Goal: Task Accomplishment & Management: Complete application form

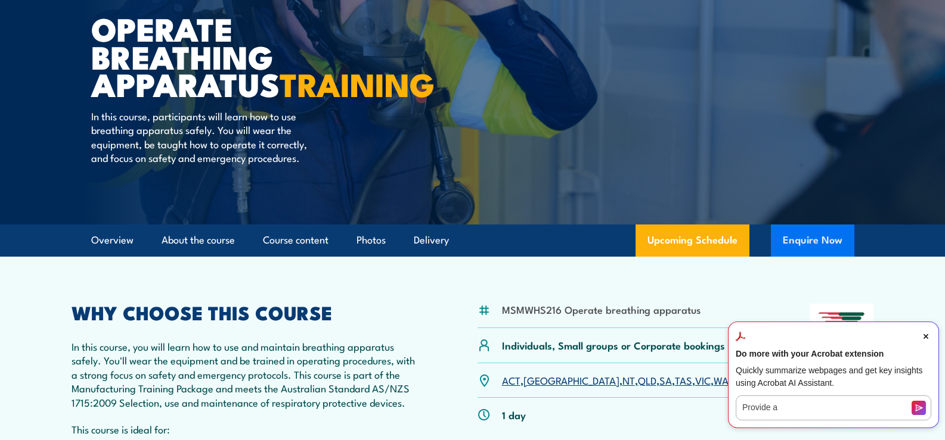
scroll to position [119, 0]
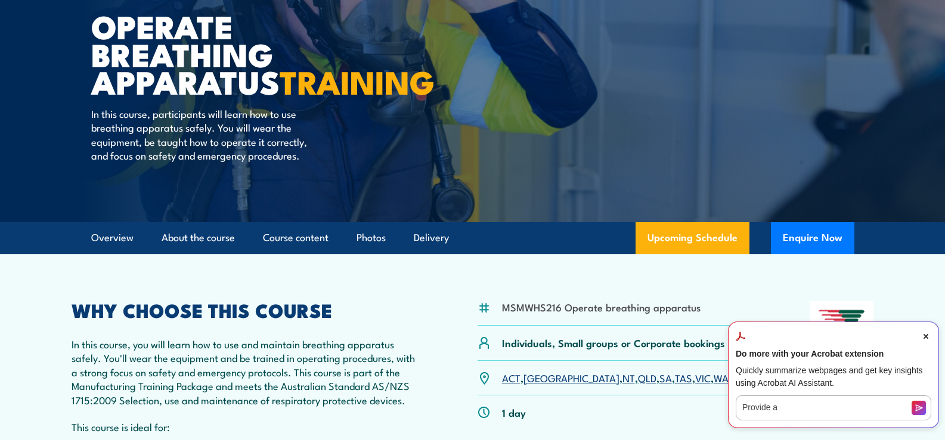
click at [927, 337] on icon "Close Acrobat AI Assistant Dialog" at bounding box center [925, 336] width 5 height 5
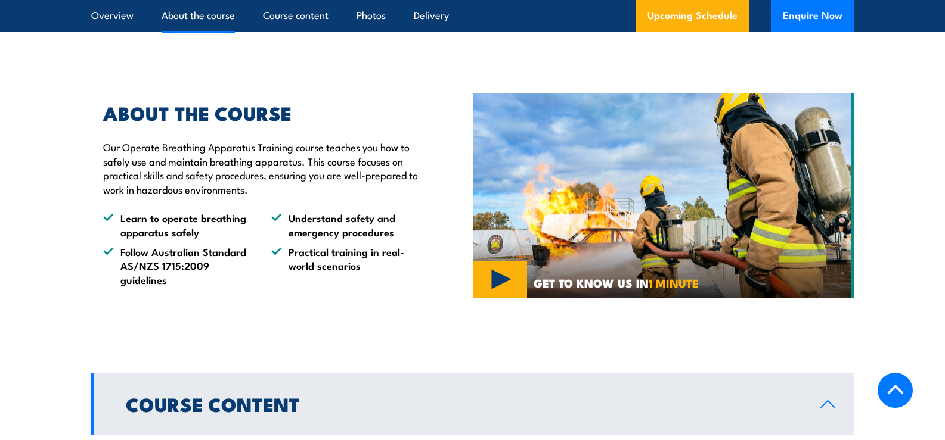
scroll to position [656, 0]
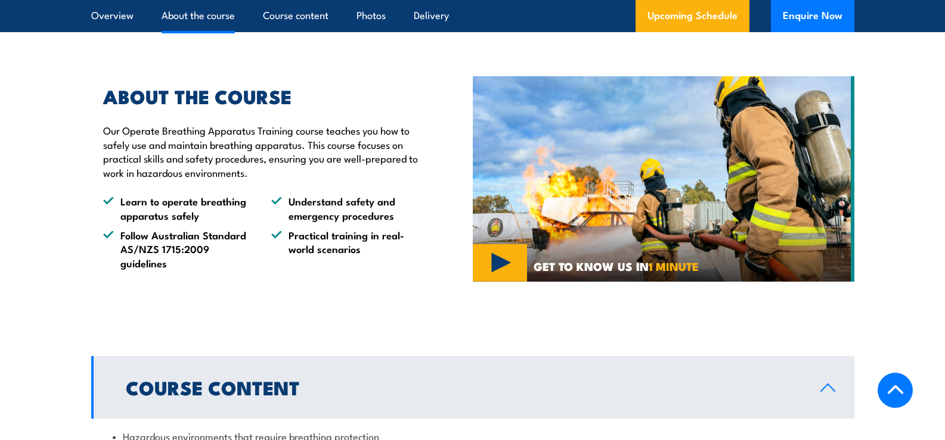
click at [503, 279] on img at bounding box center [663, 179] width 381 height 206
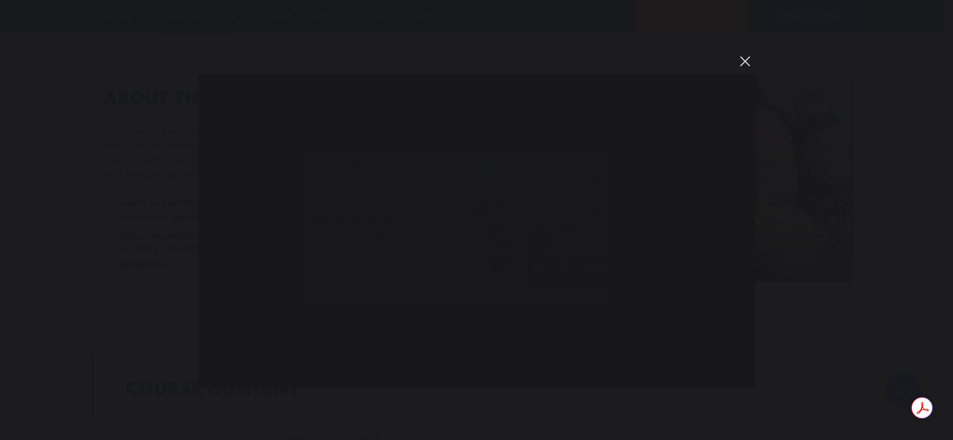
click at [738, 58] on button "You can close this modal content with the ESC key" at bounding box center [745, 61] width 20 height 20
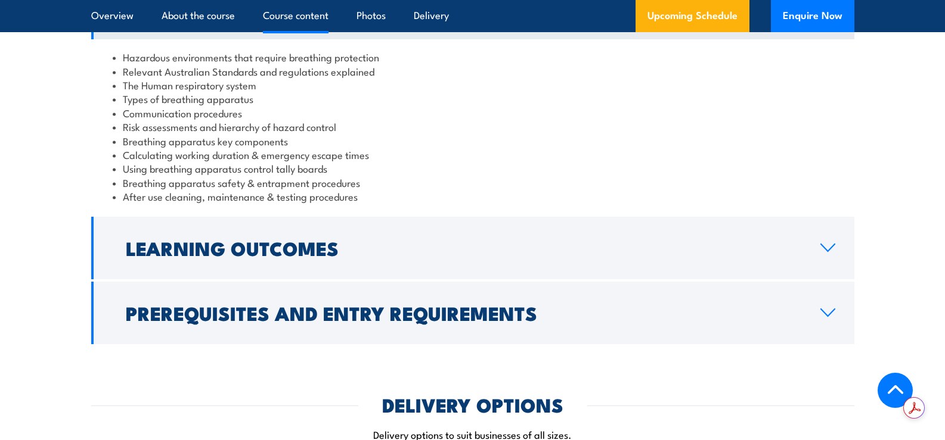
scroll to position [1073, 0]
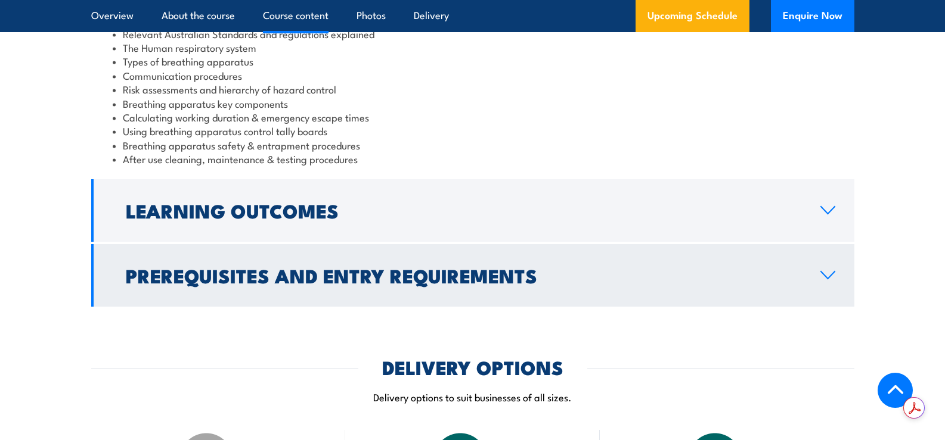
click at [347, 272] on link "Prerequisites and Entry Requirements" at bounding box center [472, 275] width 763 height 63
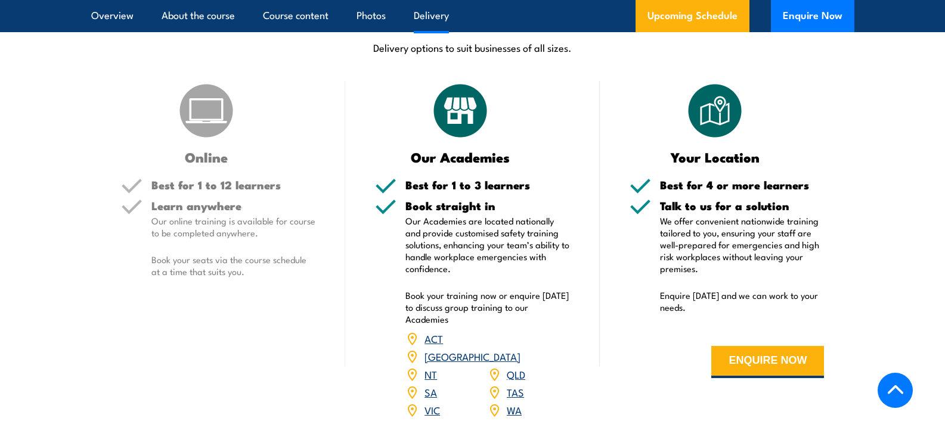
scroll to position [1371, 0]
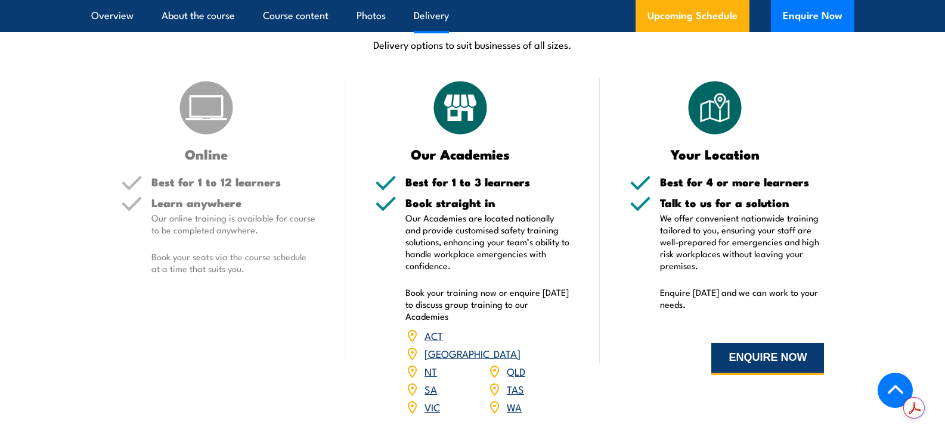
click at [733, 360] on button "ENQUIRE NOW" at bounding box center [767, 359] width 113 height 32
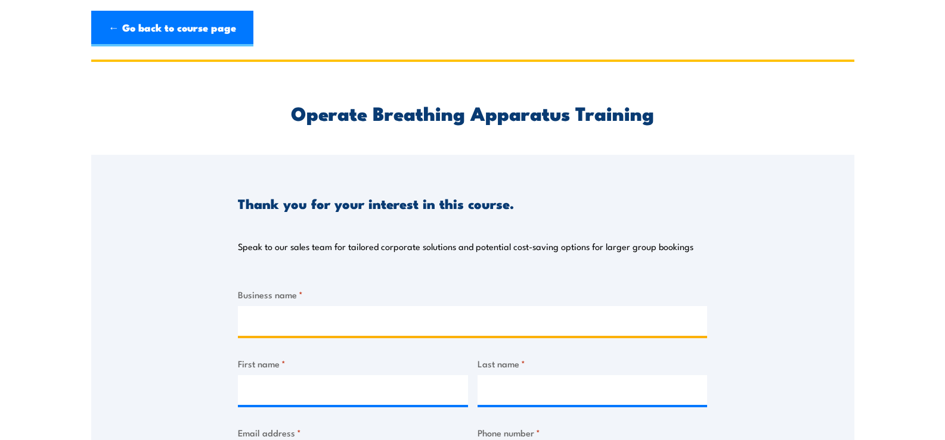
click at [421, 314] on input "Business name *" at bounding box center [472, 321] width 469 height 30
type input "FOAMCO Industries"
type input "Manaaki"
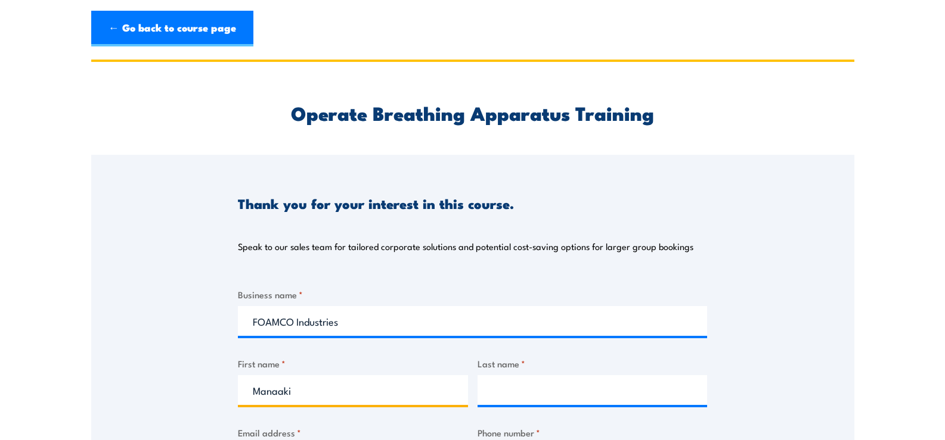
type input "[PERSON_NAME]"
type input "[EMAIL_ADDRESS][DOMAIN_NAME]"
type input "0431463444"
select select "[GEOGRAPHIC_DATA]"
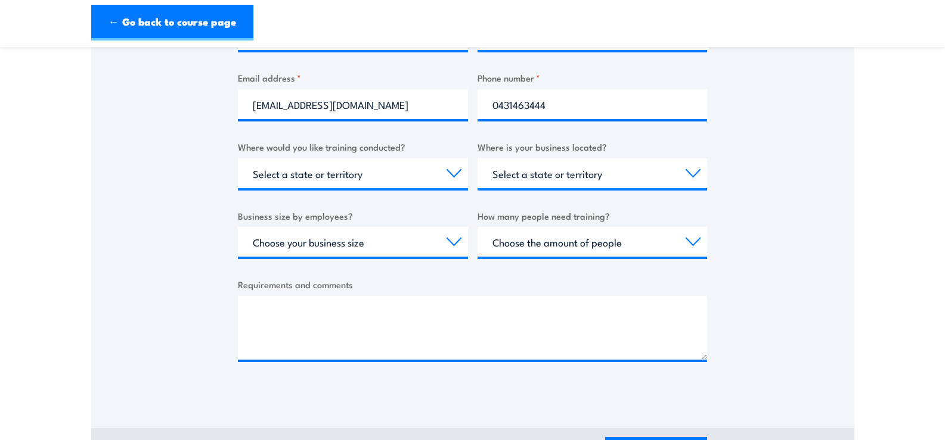
scroll to position [358, 0]
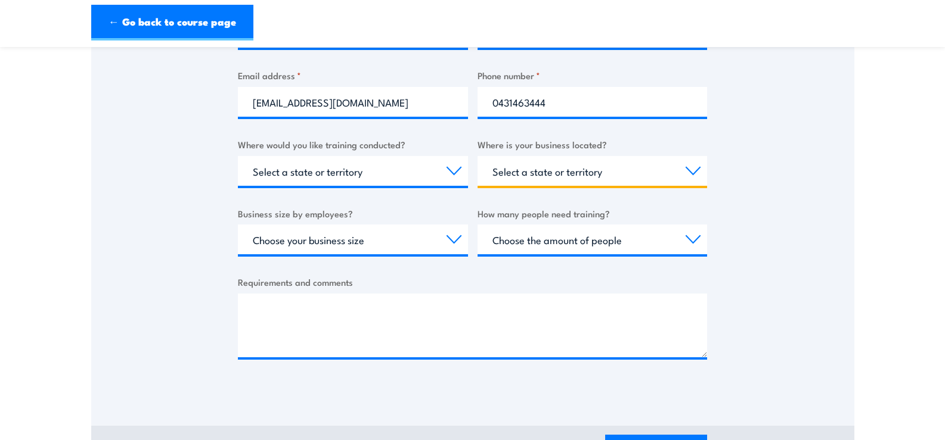
click at [521, 173] on select "Select a state or territory [GEOGRAPHIC_DATA] [GEOGRAPHIC_DATA] [GEOGRAPHIC_DAT…" at bounding box center [592, 171] width 230 height 30
click at [477, 156] on select "Select a state or territory [GEOGRAPHIC_DATA] [GEOGRAPHIC_DATA] [GEOGRAPHIC_DAT…" at bounding box center [592, 171] width 230 height 30
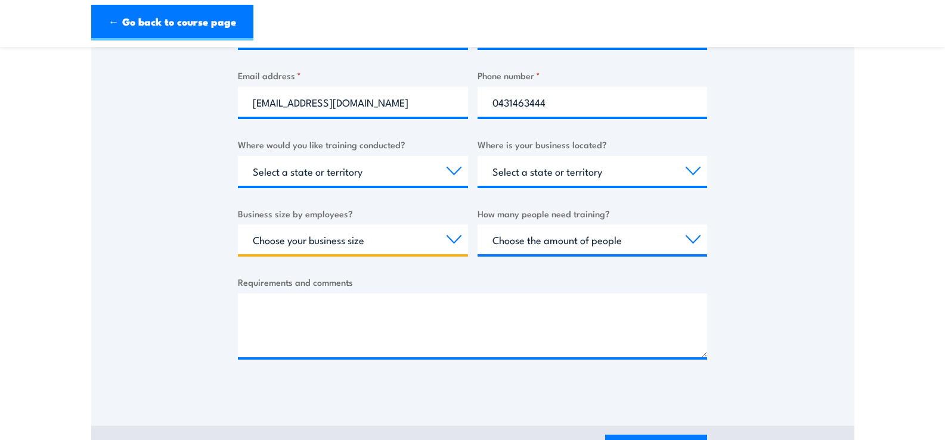
click at [387, 245] on select "Choose your business size 1 to 19 20 to 199 200+" at bounding box center [353, 240] width 230 height 30
select select "20 to 199"
click at [238, 225] on select "Choose your business size 1 to 19 20 to 199 200+" at bounding box center [353, 240] width 230 height 30
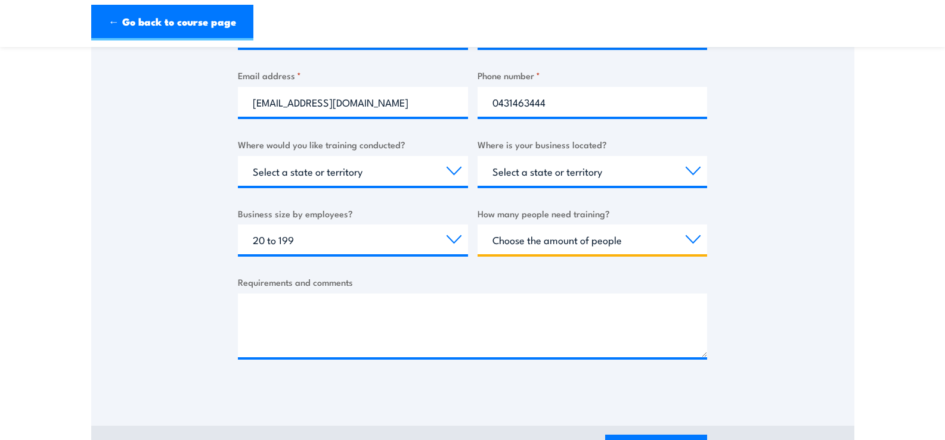
click at [554, 235] on select "Choose the amount of people 1 to 4 5 to 19 20+" at bounding box center [592, 240] width 230 height 30
select select "5 to 19"
click at [477, 225] on select "Choose the amount of people 1 to 4 5 to 19 20+" at bounding box center [592, 240] width 230 height 30
click at [419, 293] on div "Requirements and comments" at bounding box center [472, 316] width 469 height 82
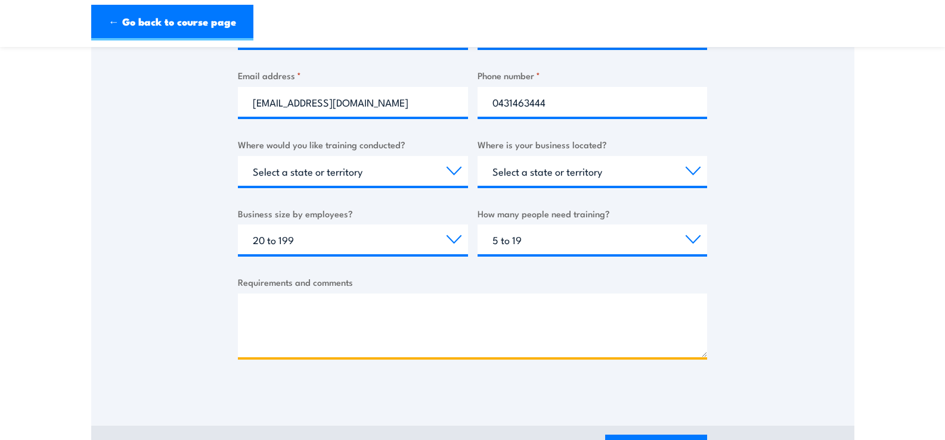
click at [422, 297] on textarea "Requirements and comments" at bounding box center [472, 326] width 469 height 64
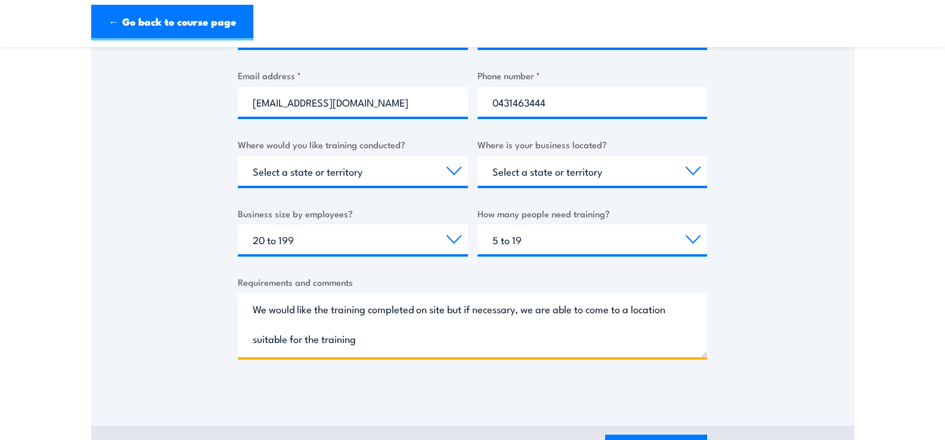
click at [445, 315] on textarea "We would like the training completed on site but if necessary, we are able to c…" at bounding box center [472, 326] width 469 height 64
drag, startPoint x: 677, startPoint y: 314, endPoint x: 700, endPoint y: 325, distance: 25.1
click at [678, 313] on textarea "We would like the training completed on site here at [GEOGRAPHIC_DATA], however…" at bounding box center [472, 326] width 469 height 64
click at [572, 341] on textarea "We would like the training completed on site here at [GEOGRAPHIC_DATA], however…" at bounding box center [472, 326] width 469 height 64
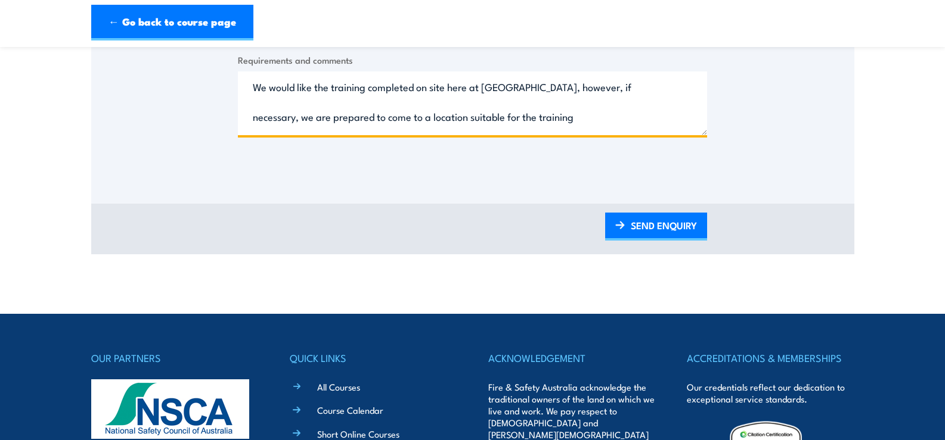
scroll to position [596, 0]
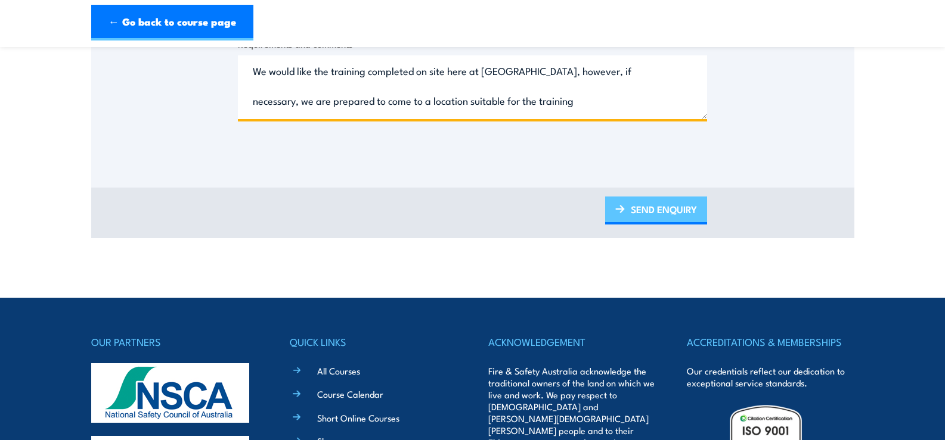
type textarea "We would like the training completed on site here at [GEOGRAPHIC_DATA], however…"
click at [629, 219] on link "SEND ENQUIRY" at bounding box center [656, 211] width 102 height 28
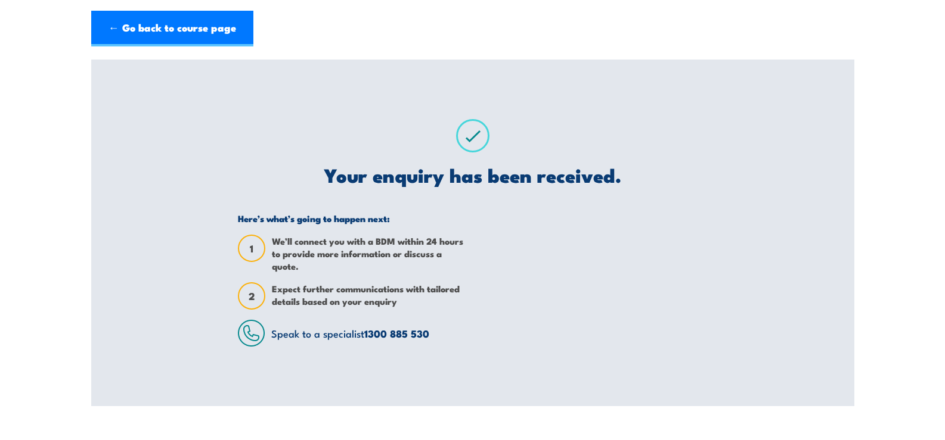
scroll to position [0, 0]
